Goal: Learn about a topic

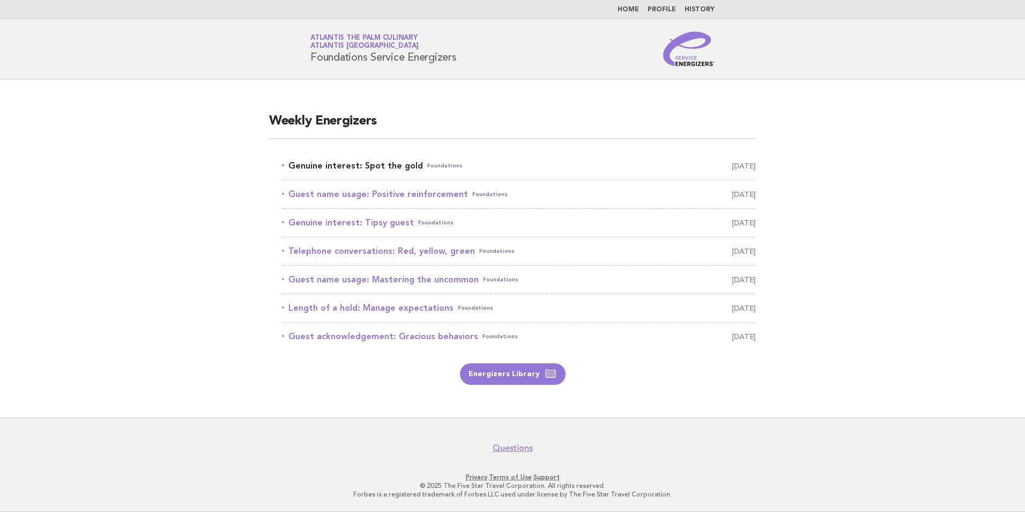
click at [379, 163] on link "Genuine interest: Spot the gold Foundations [DATE]" at bounding box center [519, 165] width 474 height 15
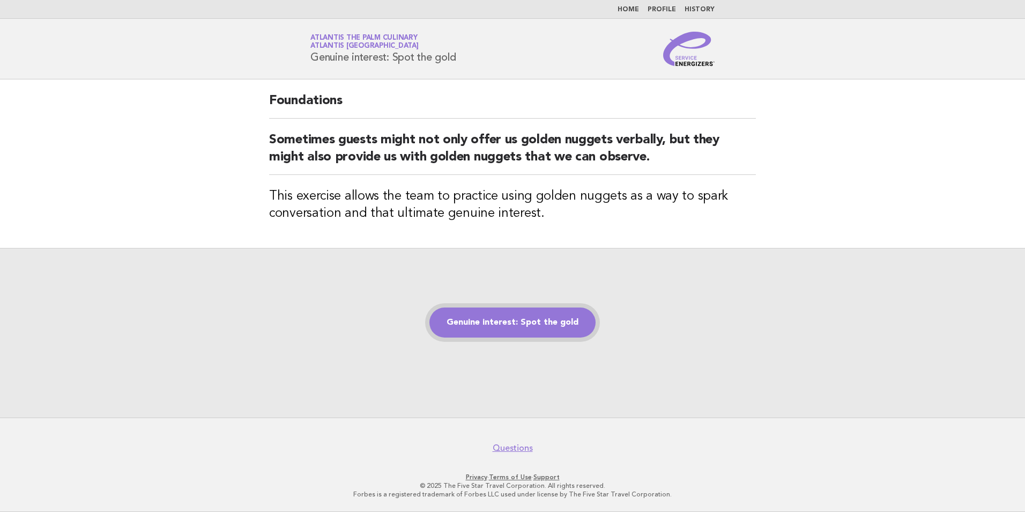
click at [512, 322] on link "Genuine interest: Spot the gold" at bounding box center [513, 322] width 166 height 30
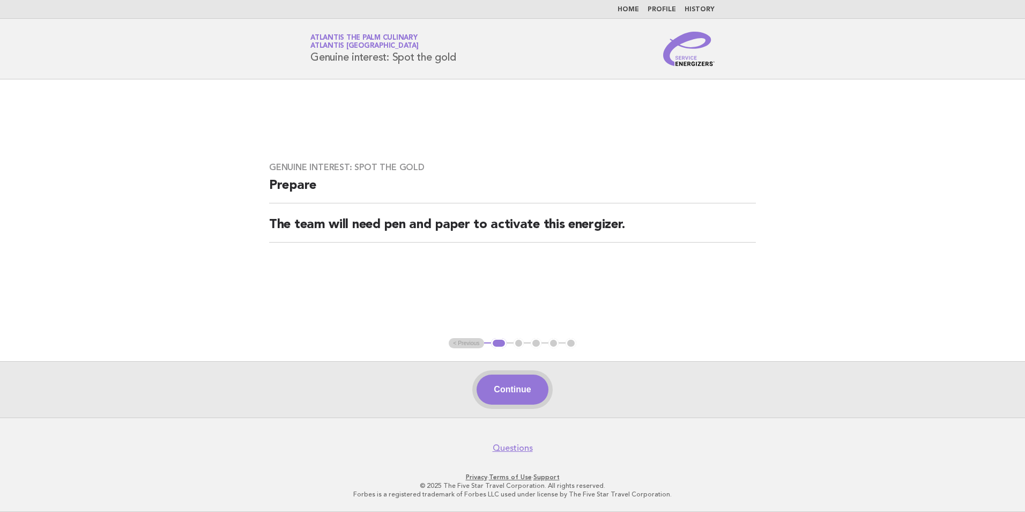
click at [522, 382] on button "Continue" at bounding box center [512, 389] width 71 height 30
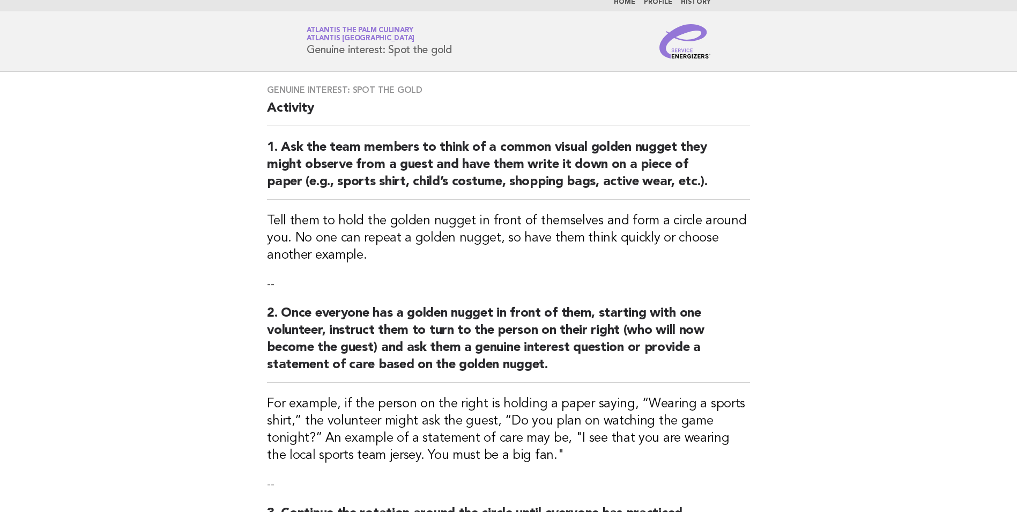
scroll to position [268, 0]
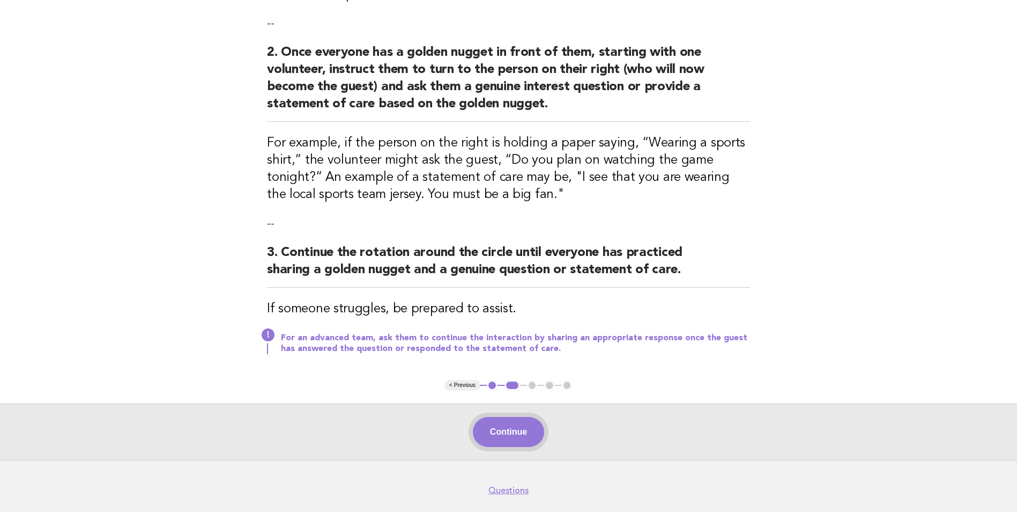
click at [499, 435] on button "Continue" at bounding box center [508, 432] width 71 height 30
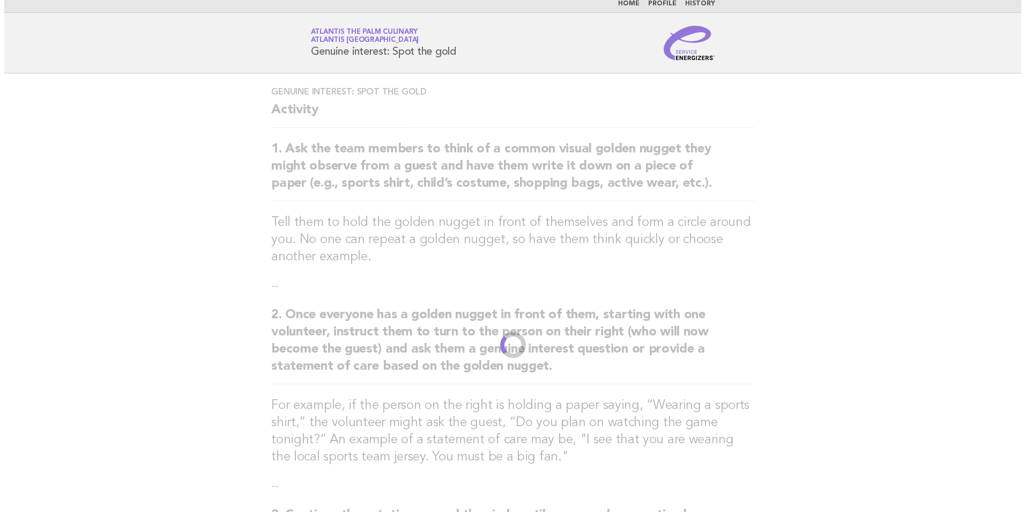
scroll to position [0, 0]
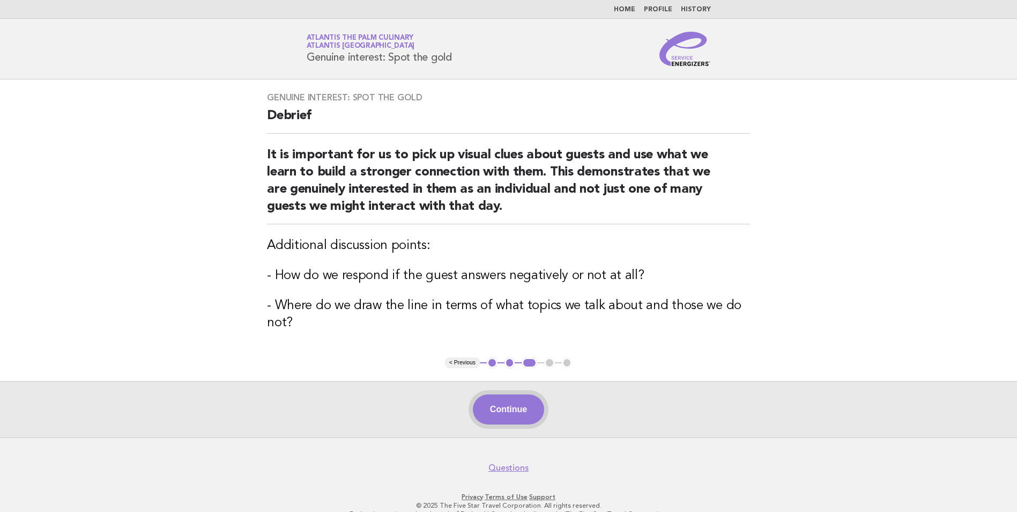
click at [511, 412] on button "Continue" at bounding box center [508, 409] width 71 height 30
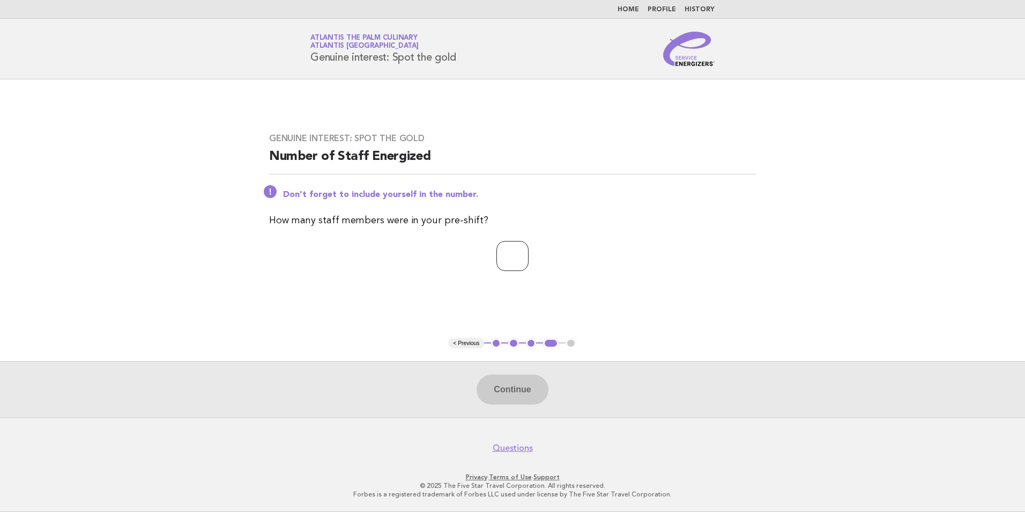
click at [529, 254] on input "*" at bounding box center [513, 256] width 32 height 30
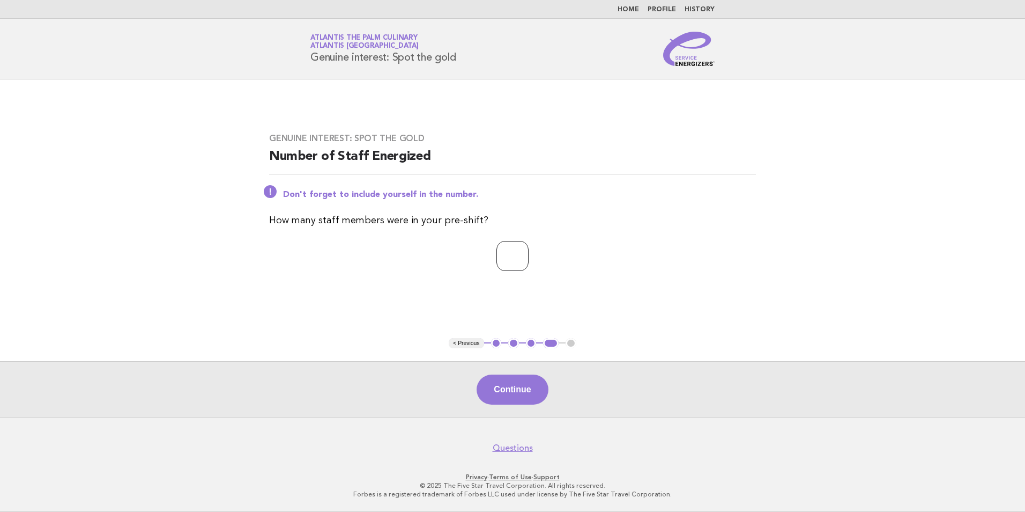
click at [529, 254] on input "*" at bounding box center [513, 256] width 32 height 30
type input "**"
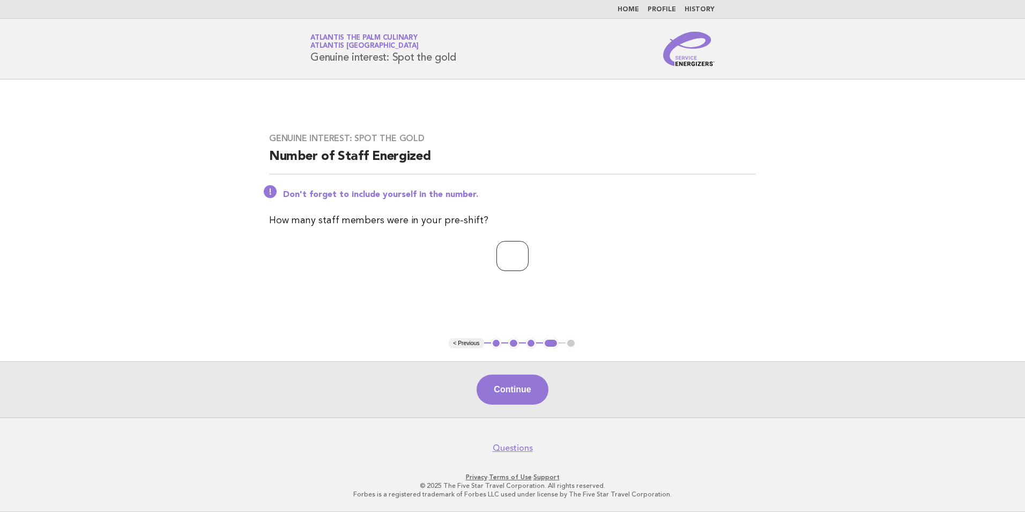
click at [529, 254] on input "**" at bounding box center [513, 256] width 32 height 30
click at [504, 393] on button "Continue" at bounding box center [512, 389] width 71 height 30
